Goal: Navigation & Orientation: Understand site structure

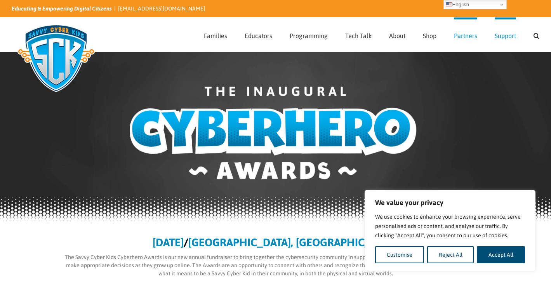
click at [464, 37] on span "Partners" at bounding box center [465, 36] width 23 height 6
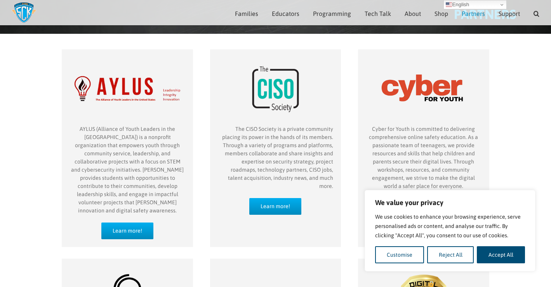
scroll to position [67, 0]
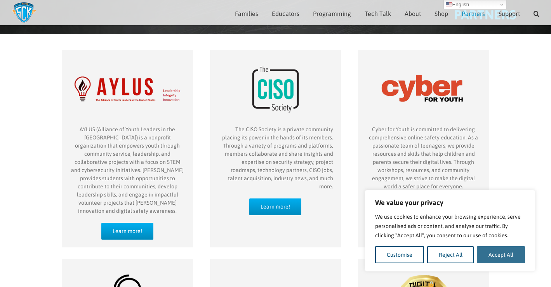
click at [505, 253] on button "Accept All" at bounding box center [501, 254] width 48 height 17
checkbox input "true"
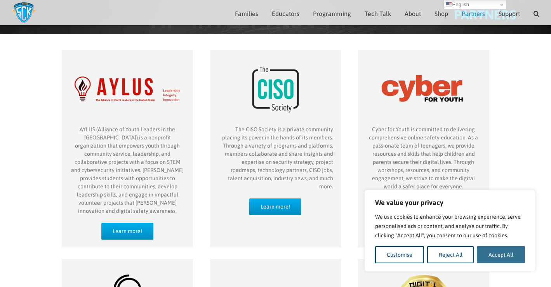
checkbox input "true"
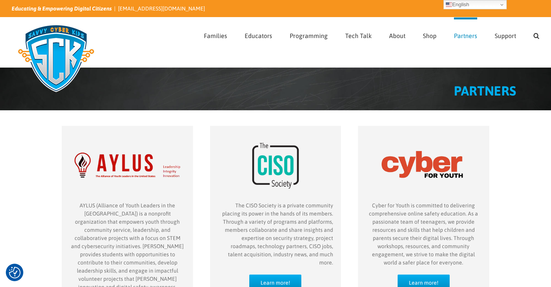
scroll to position [0, 0]
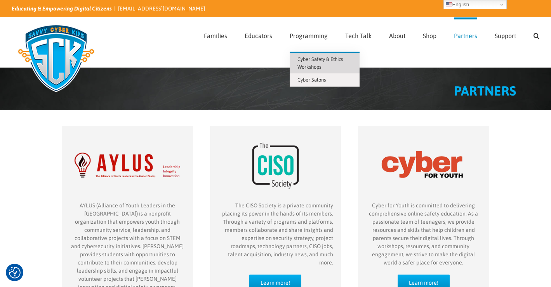
click at [311, 62] on link "Cyber Safety & Ethics Workshops" at bounding box center [325, 63] width 70 height 21
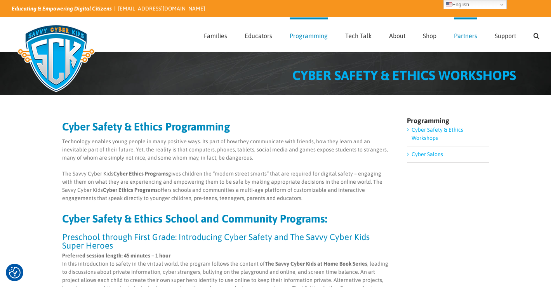
click at [462, 36] on span "Partners" at bounding box center [465, 36] width 23 height 6
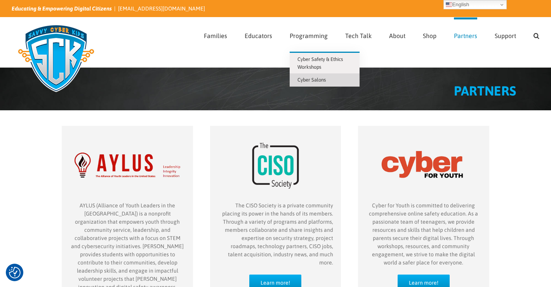
click at [306, 80] on span "Cyber Salons" at bounding box center [311, 80] width 28 height 6
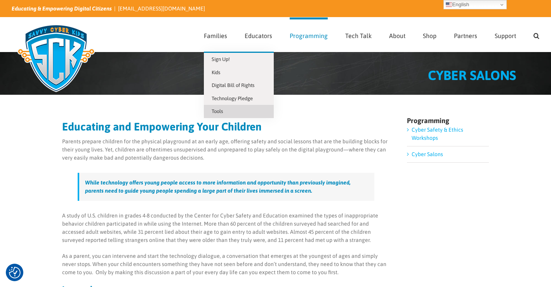
click at [221, 112] on span "Tools" at bounding box center [217, 111] width 11 height 6
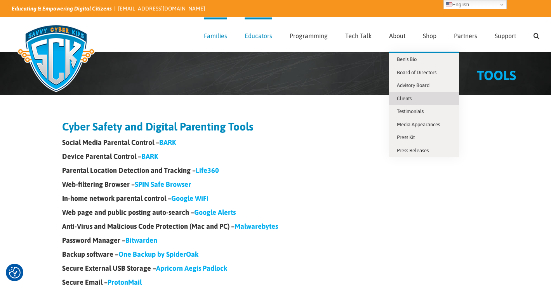
click at [404, 96] on span "Clients" at bounding box center [404, 98] width 15 height 6
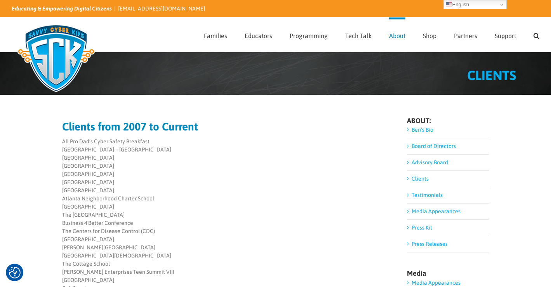
click at [419, 145] on link "Board of Directors" at bounding box center [433, 146] width 44 height 6
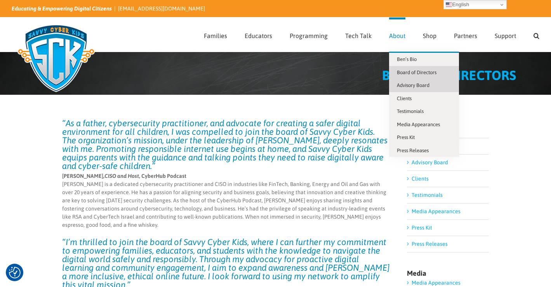
click at [409, 82] on span "Advisory Board" at bounding box center [413, 85] width 33 height 6
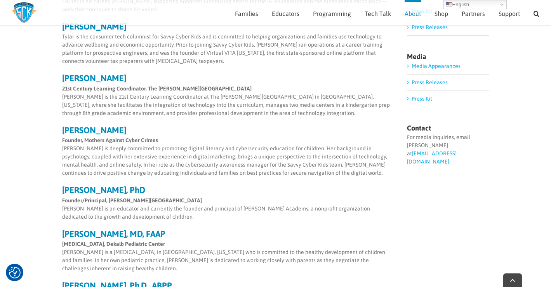
scroll to position [208, 0]
